Goal: Use online tool/utility: Utilize a website feature to perform a specific function

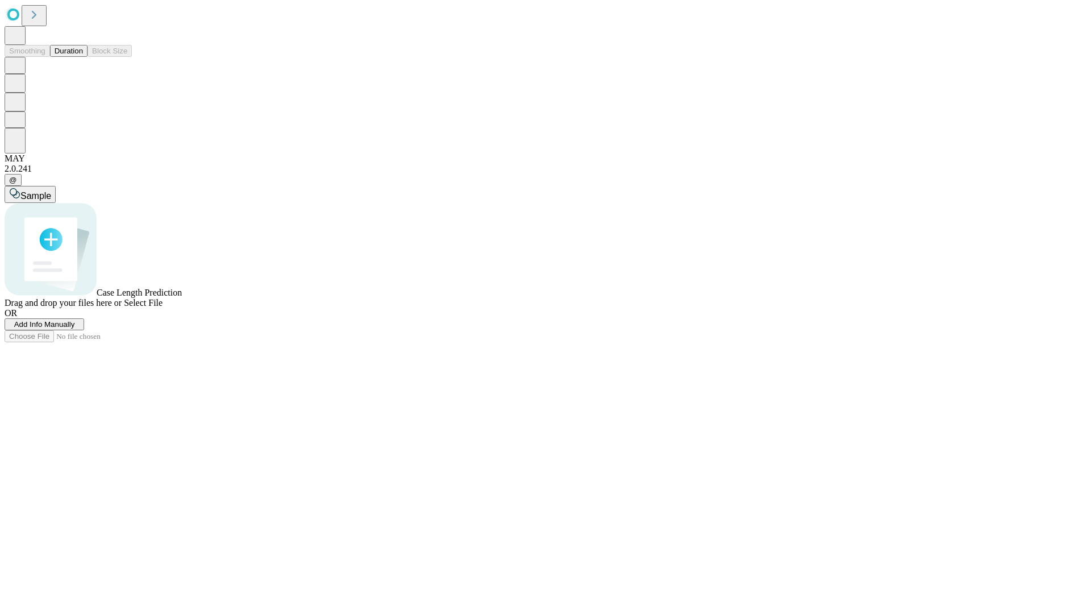
click at [83, 57] on button "Duration" at bounding box center [68, 51] width 37 height 12
click at [75, 328] on span "Add Info Manually" at bounding box center [44, 324] width 61 height 9
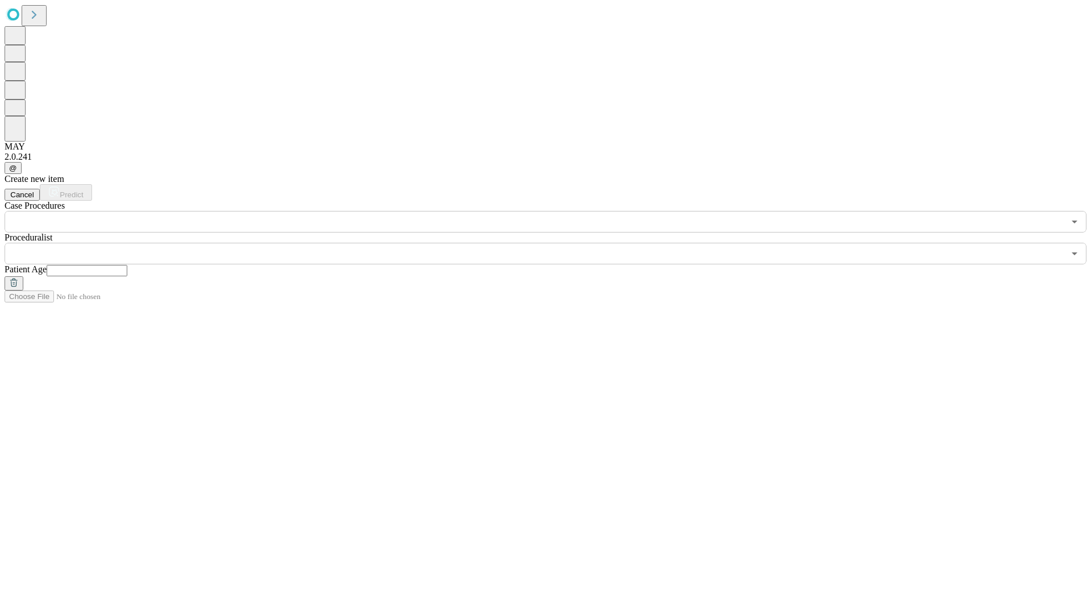
click at [127, 265] on input "text" at bounding box center [87, 270] width 81 height 11
type input "**"
click at [553, 243] on input "text" at bounding box center [534, 254] width 1059 height 22
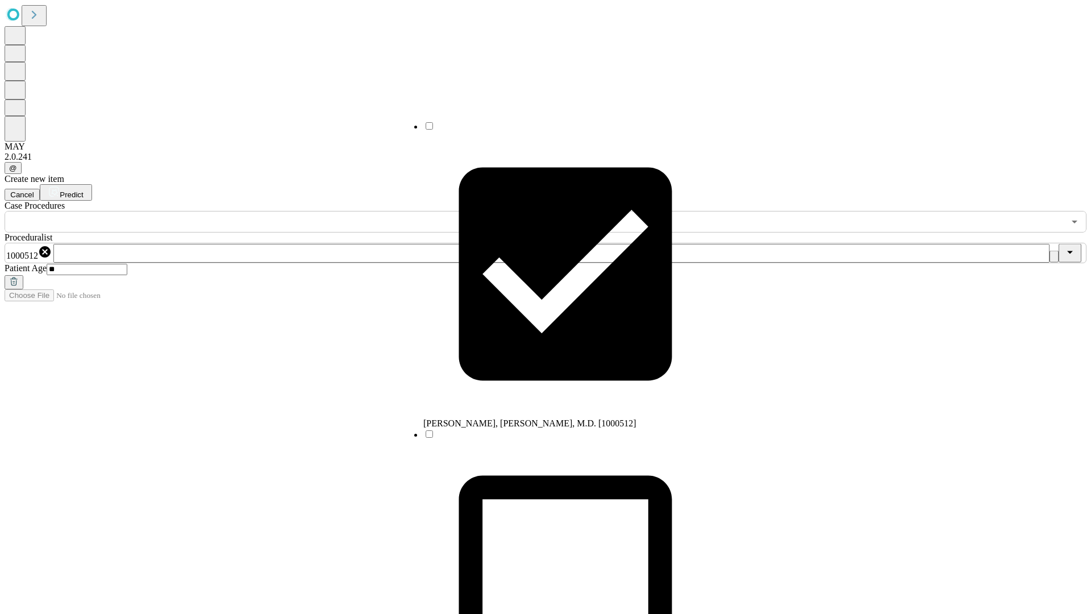
click at [239, 211] on input "text" at bounding box center [534, 222] width 1059 height 22
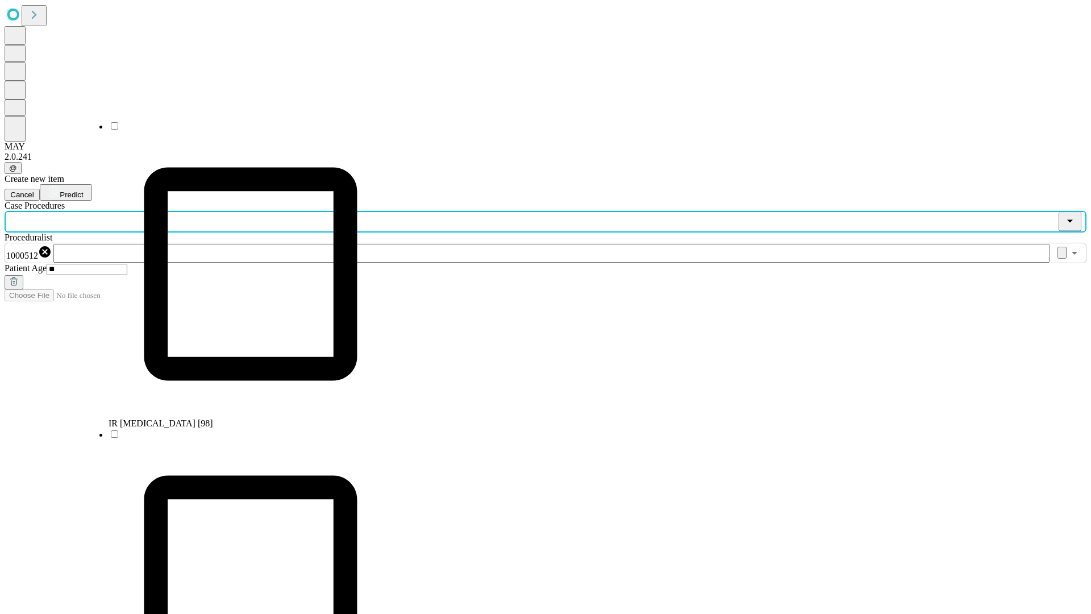
click at [239, 130] on li "IR [MEDICAL_DATA] [98]" at bounding box center [251, 274] width 284 height 308
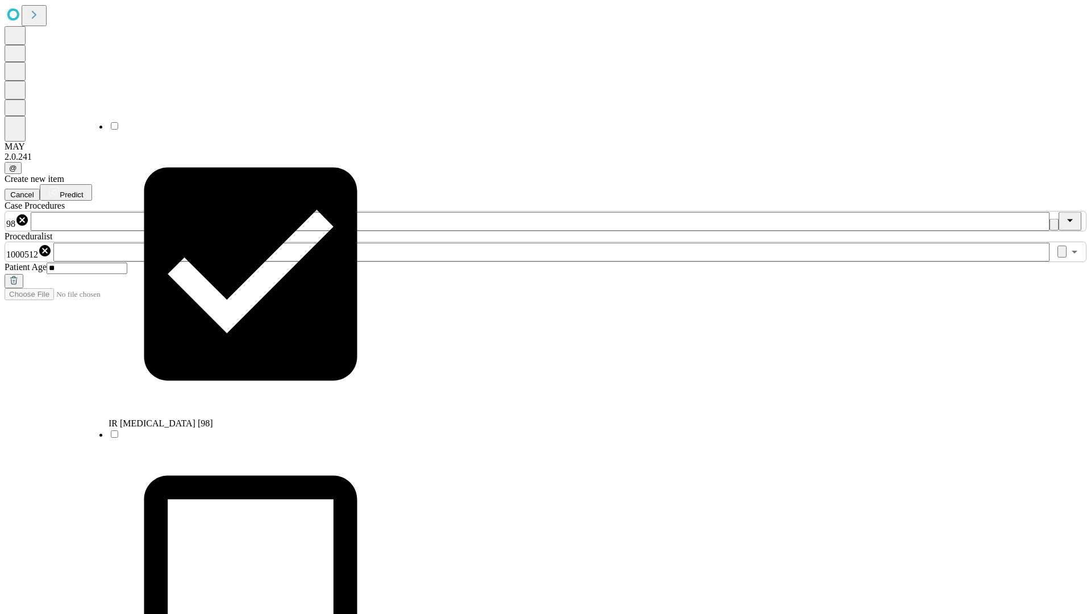
click at [83, 190] on span "Predict" at bounding box center [71, 194] width 23 height 9
